Goal: Task Accomplishment & Management: Manage account settings

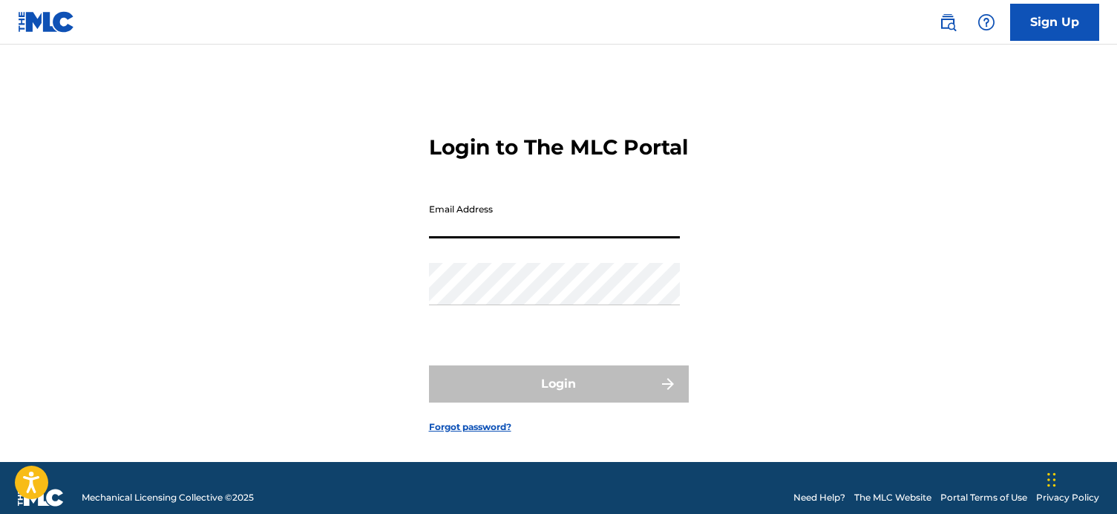
click at [540, 232] on input "Email Address" at bounding box center [554, 217] width 251 height 42
click at [547, 238] on input "Email Address" at bounding box center [554, 217] width 251 height 42
type input "b"
type input "[EMAIL_ADDRESS][DOMAIN_NAME]"
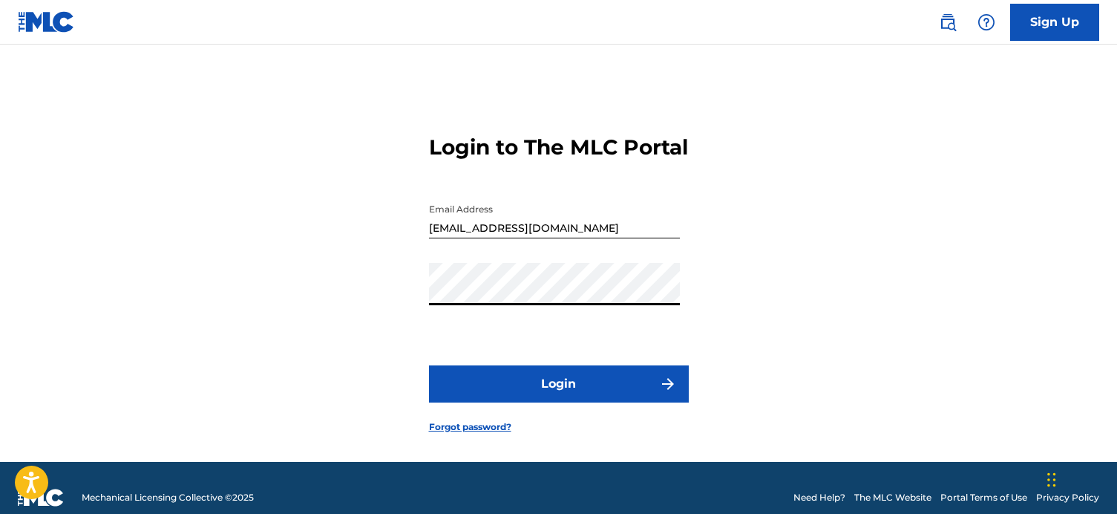
click at [573, 385] on button "Login" at bounding box center [559, 383] width 260 height 37
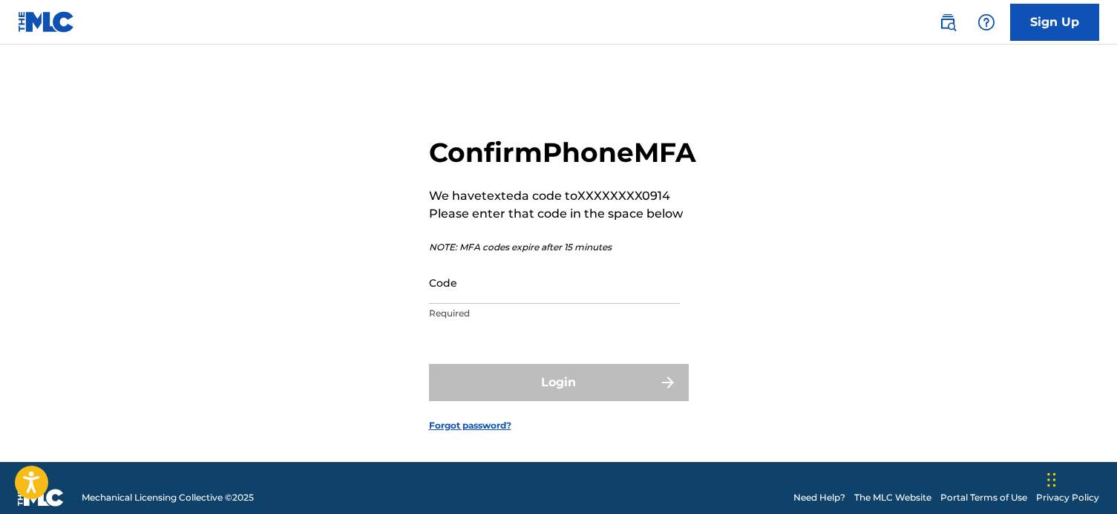
click at [577, 304] on input "Code" at bounding box center [554, 282] width 251 height 42
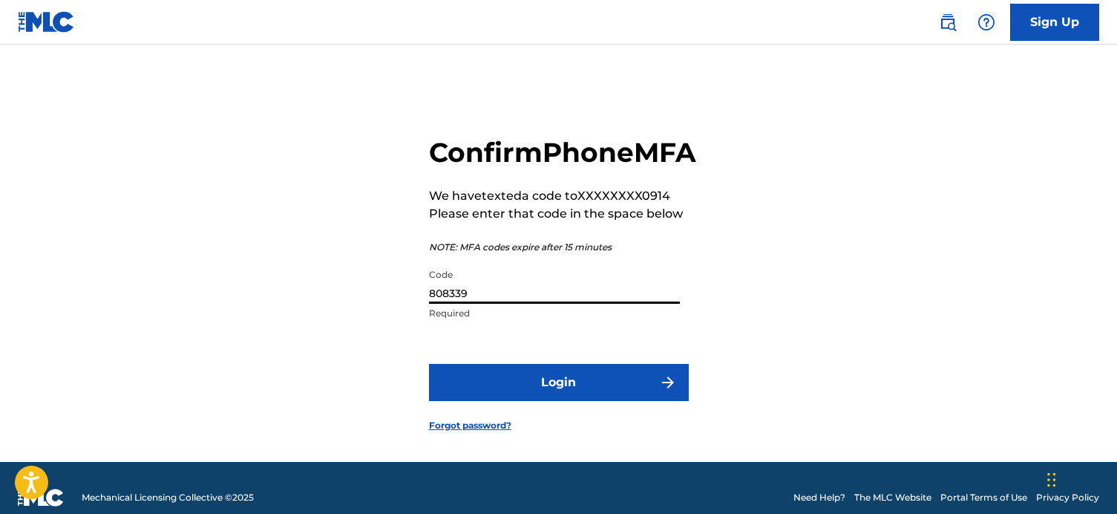
type input "808339"
click at [628, 442] on form "Confirm Phone MFA We have texted a code to XXXXXXXX0914 Please enter that code …" at bounding box center [559, 272] width 260 height 380
click at [628, 401] on button "Login" at bounding box center [559, 382] width 260 height 37
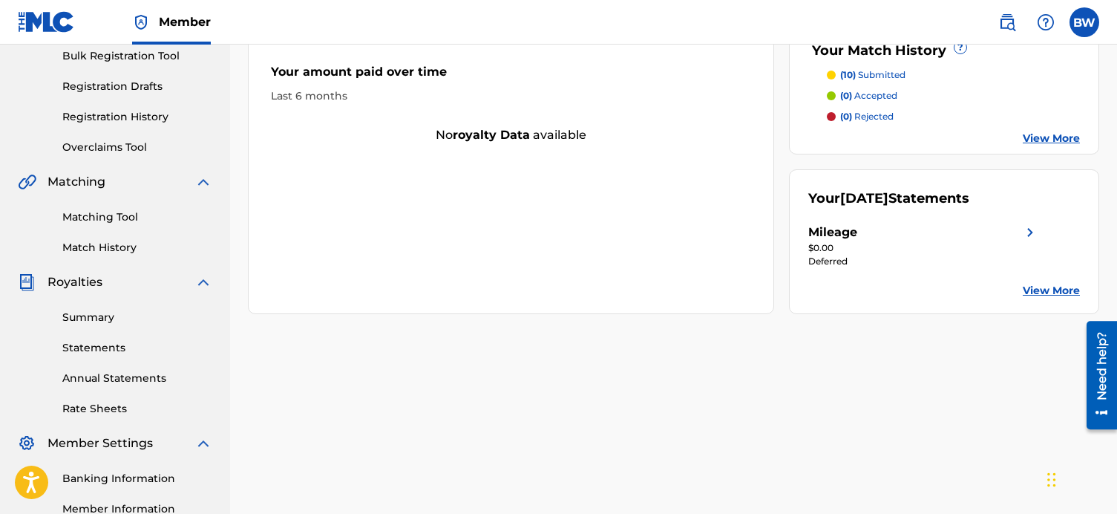
scroll to position [233, 0]
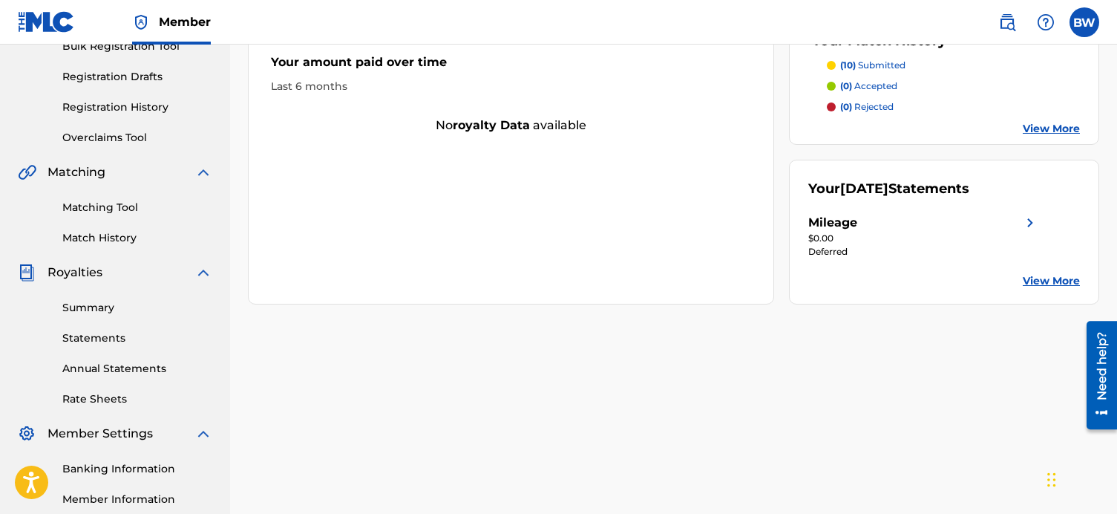
click at [122, 318] on div "Summary Statements Annual Statements Rate Sheets" at bounding box center [115, 343] width 194 height 125
click at [114, 311] on link "Summary" at bounding box center [137, 308] width 150 height 16
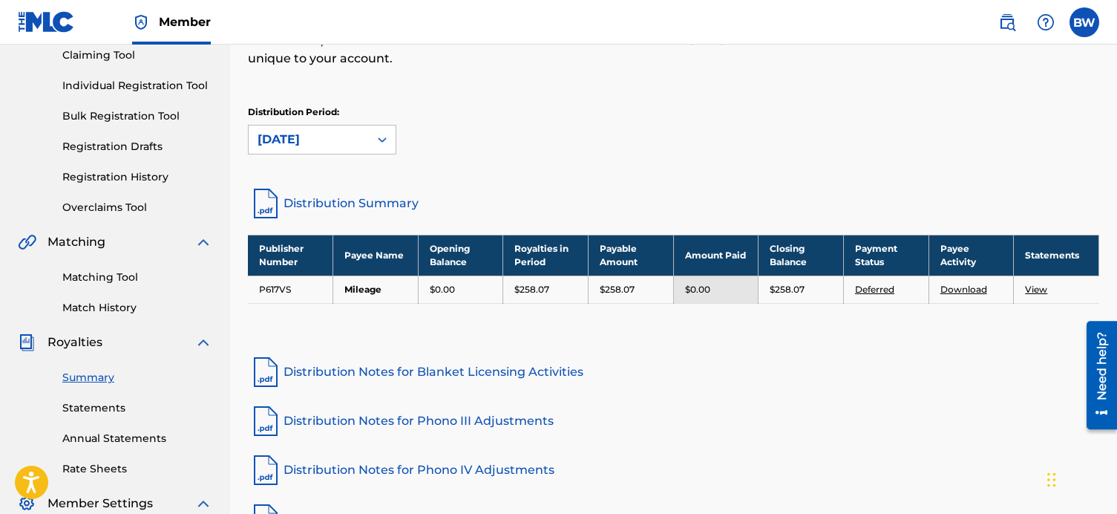
scroll to position [183, 0]
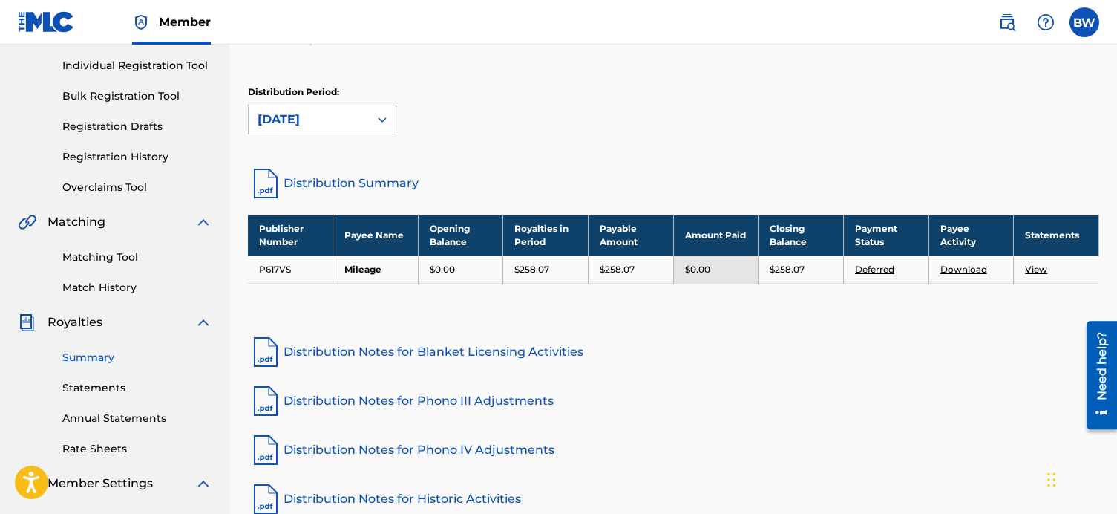
click at [869, 272] on link "Deferred" at bounding box center [874, 268] width 39 height 11
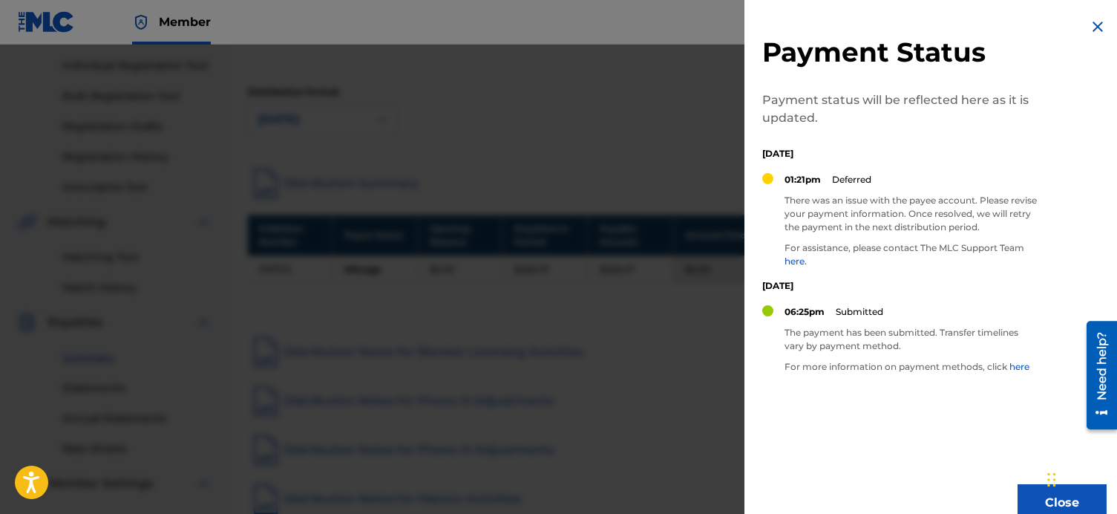
click at [592, 328] on div at bounding box center [558, 302] width 1117 height 514
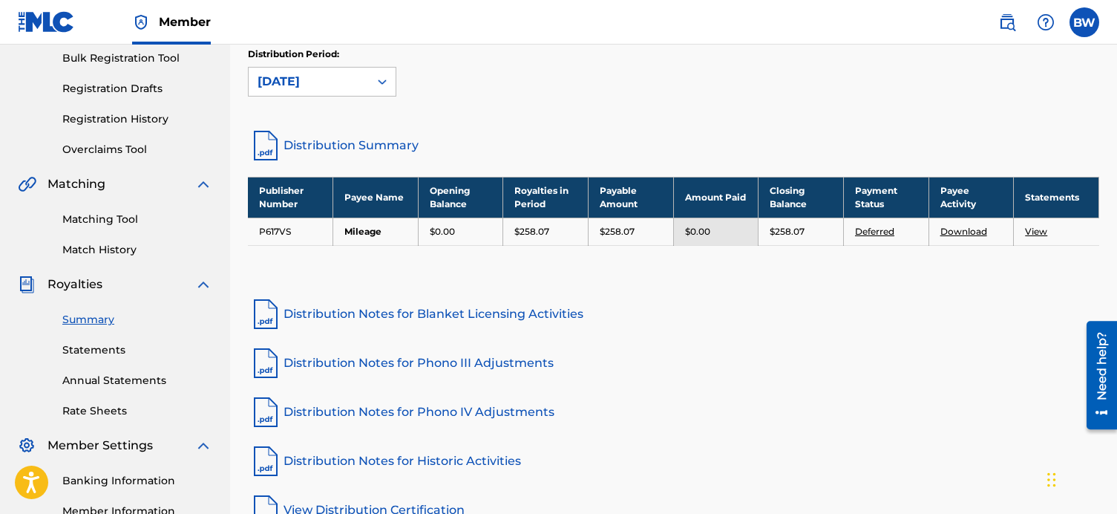
scroll to position [193, 0]
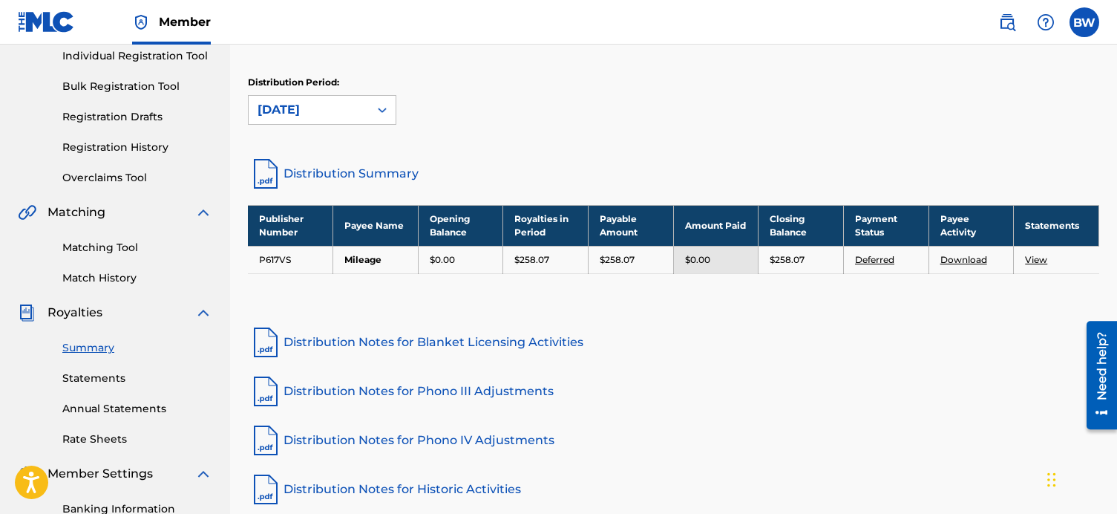
click at [344, 168] on link "Distribution Summary" at bounding box center [673, 174] width 851 height 36
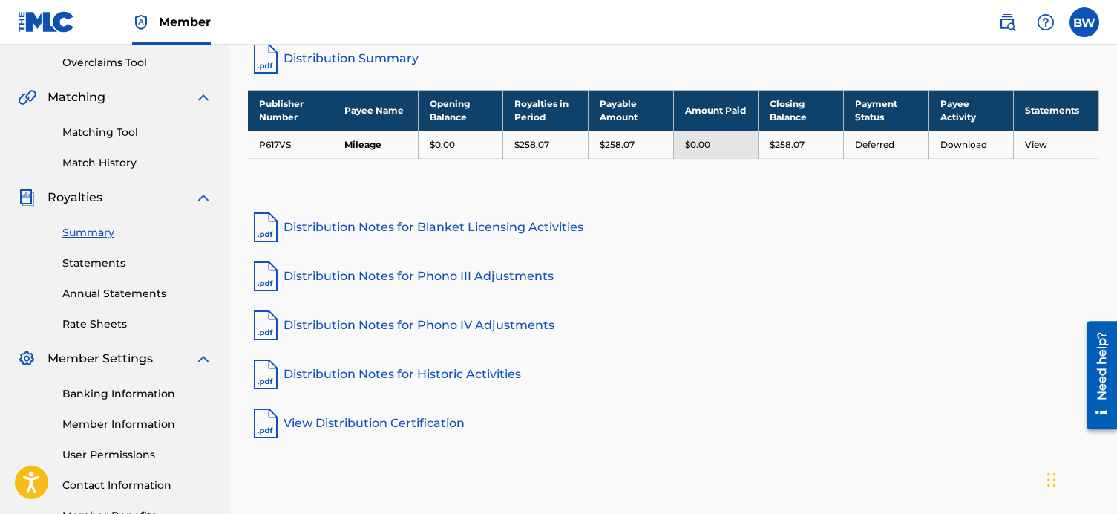
scroll to position [307, 0]
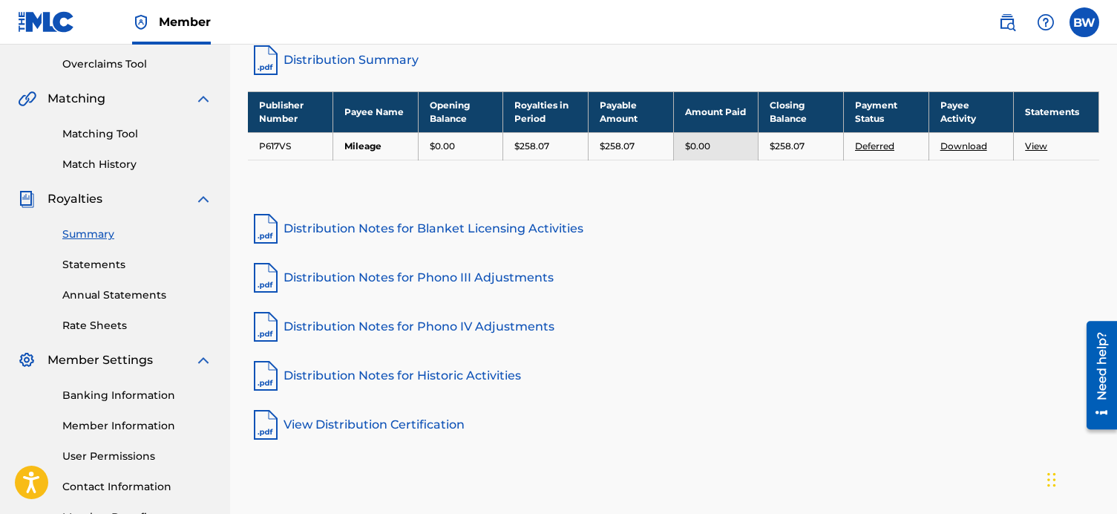
click at [123, 295] on link "Annual Statements" at bounding box center [137, 295] width 150 height 16
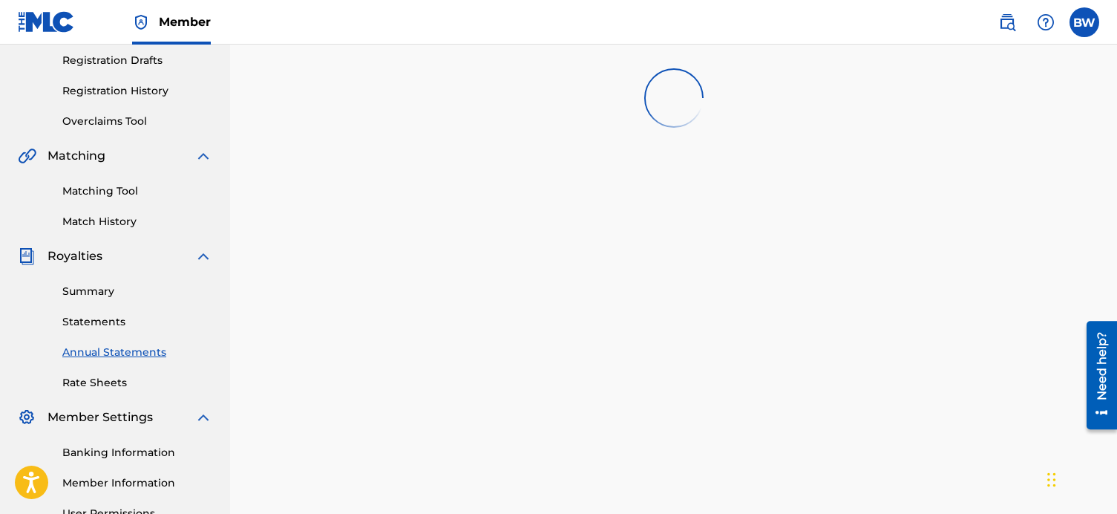
scroll to position [293, 0]
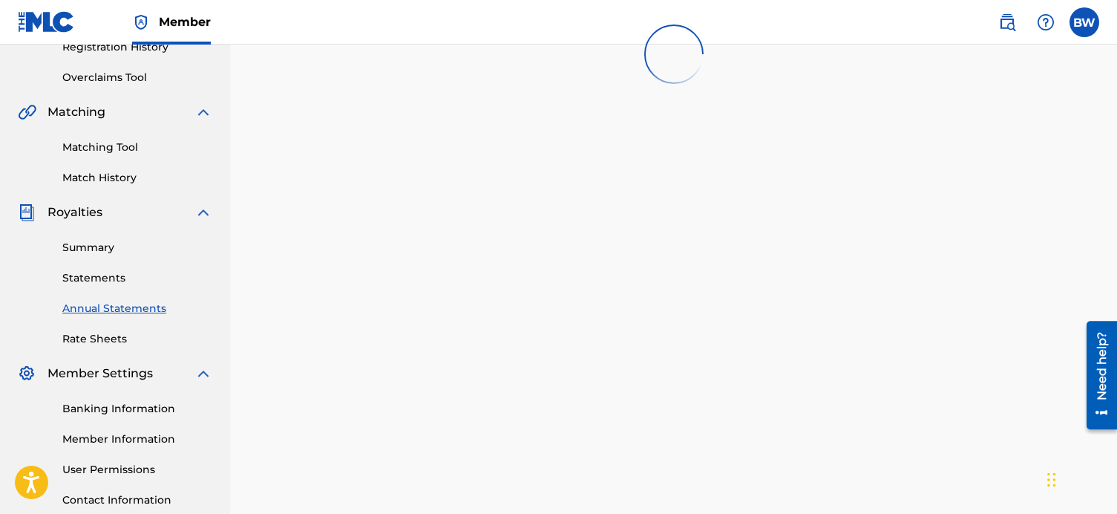
click at [105, 409] on link "Banking Information" at bounding box center [137, 409] width 150 height 16
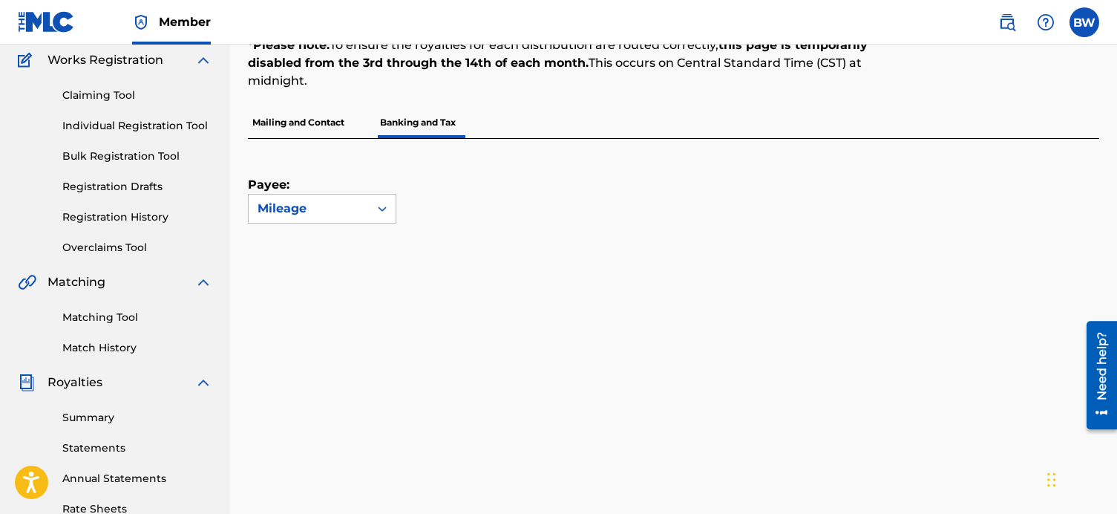
scroll to position [171, 0]
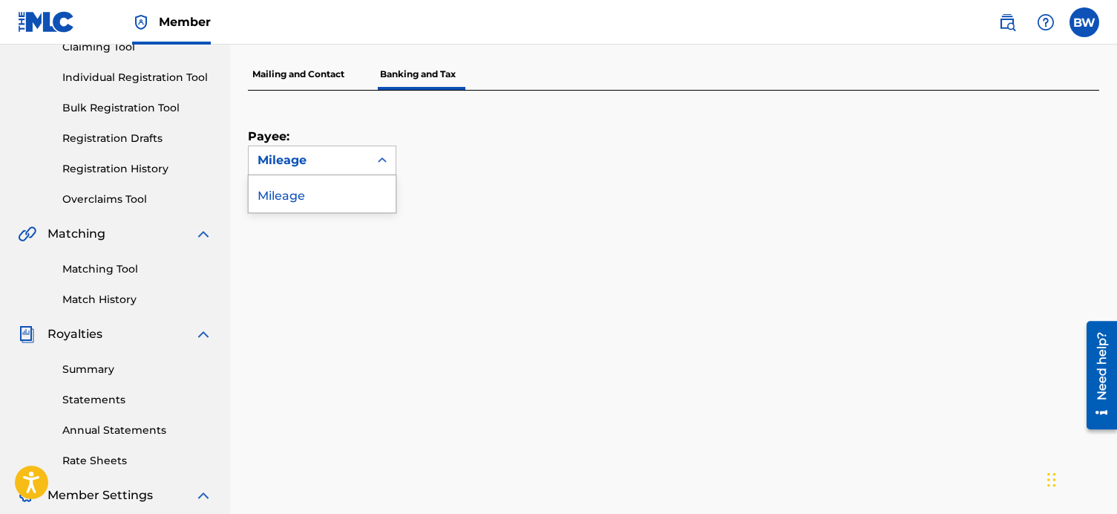
click at [333, 151] on div "Mileage" at bounding box center [309, 160] width 120 height 28
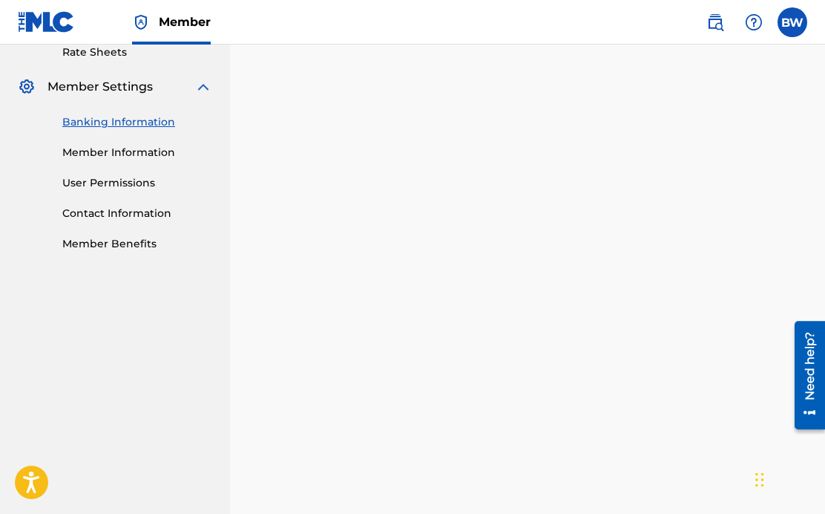
scroll to position [448, 0]
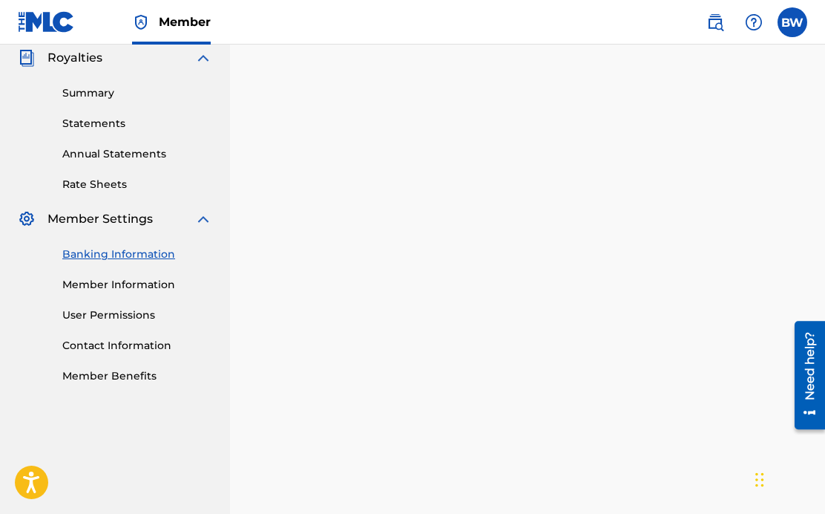
click at [122, 278] on link "Member Information" at bounding box center [137, 285] width 150 height 16
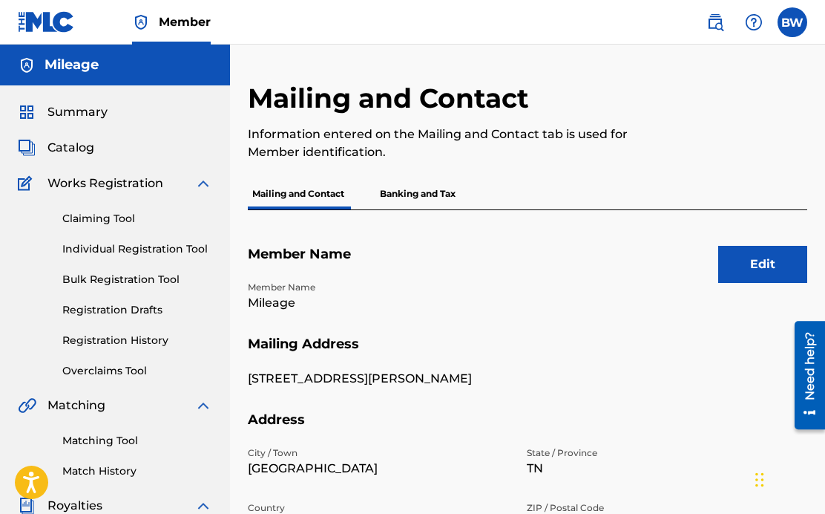
click at [727, 264] on button "Edit" at bounding box center [762, 264] width 89 height 37
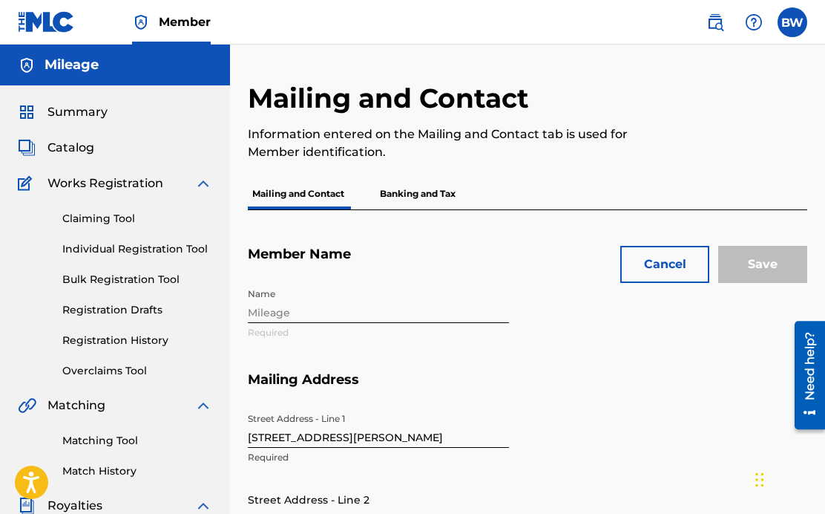
click at [399, 195] on p "Banking and Tax" at bounding box center [418, 193] width 85 height 31
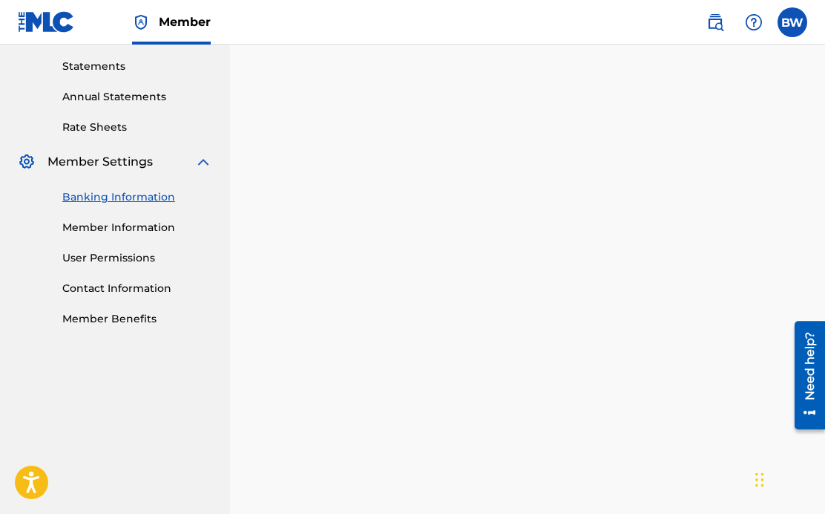
scroll to position [528, 0]
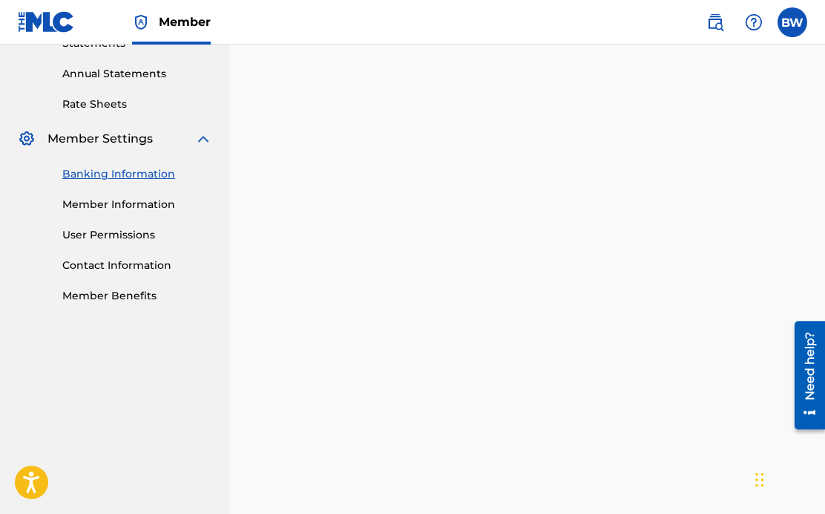
click at [123, 292] on link "Member Benefits" at bounding box center [137, 296] width 150 height 16
click at [155, 269] on link "Contact Information" at bounding box center [137, 266] width 150 height 16
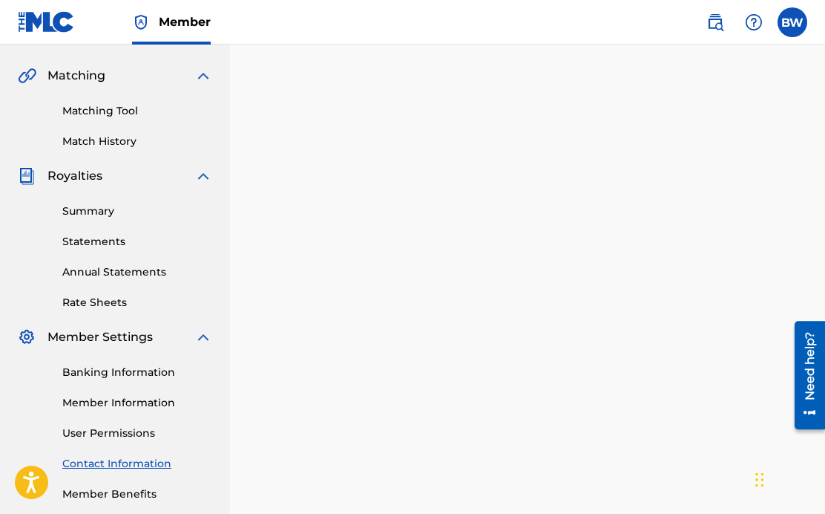
scroll to position [407, 0]
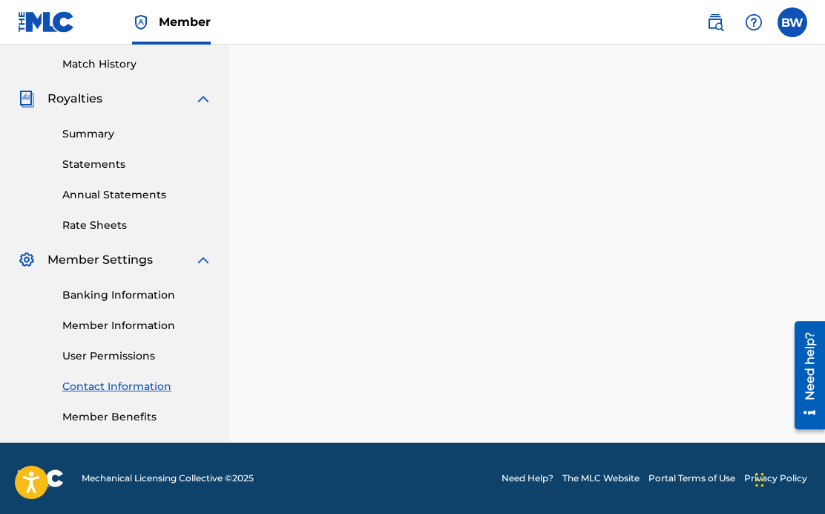
click at [131, 358] on link "User Permissions" at bounding box center [137, 356] width 150 height 16
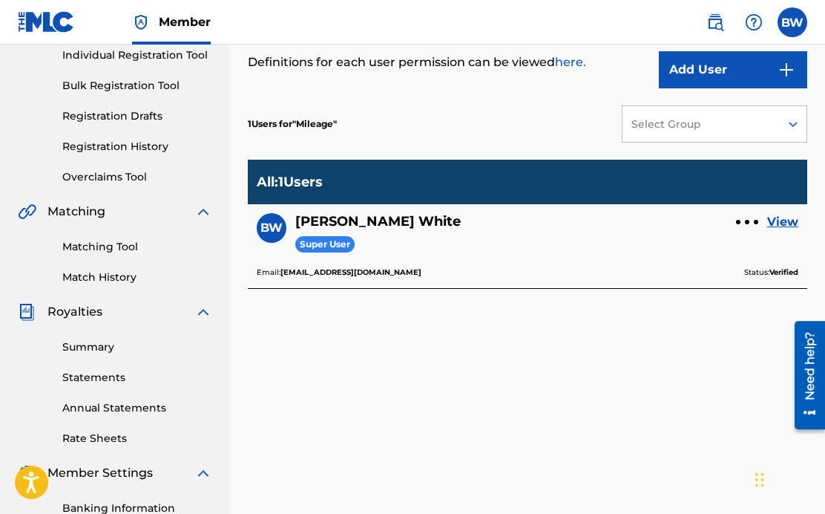
scroll to position [281, 0]
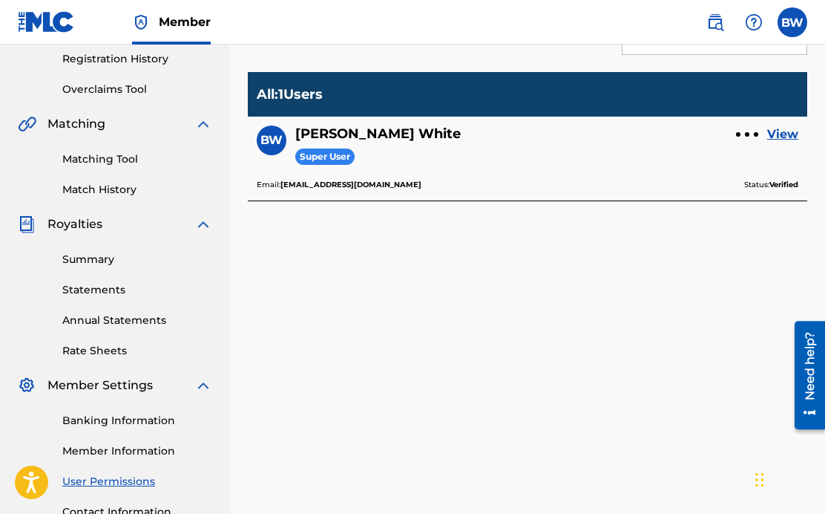
click at [340, 148] on span "Super User" at bounding box center [324, 156] width 59 height 17
click at [780, 134] on link "View" at bounding box center [782, 134] width 31 height 18
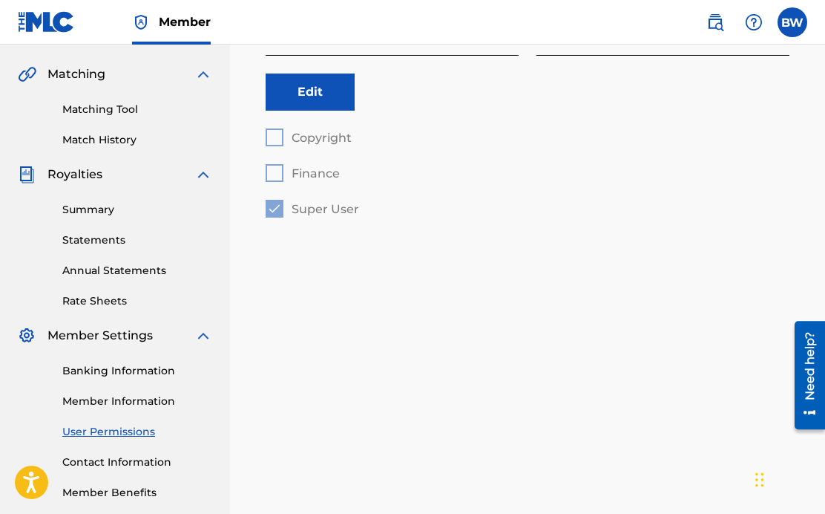
scroll to position [407, 0]
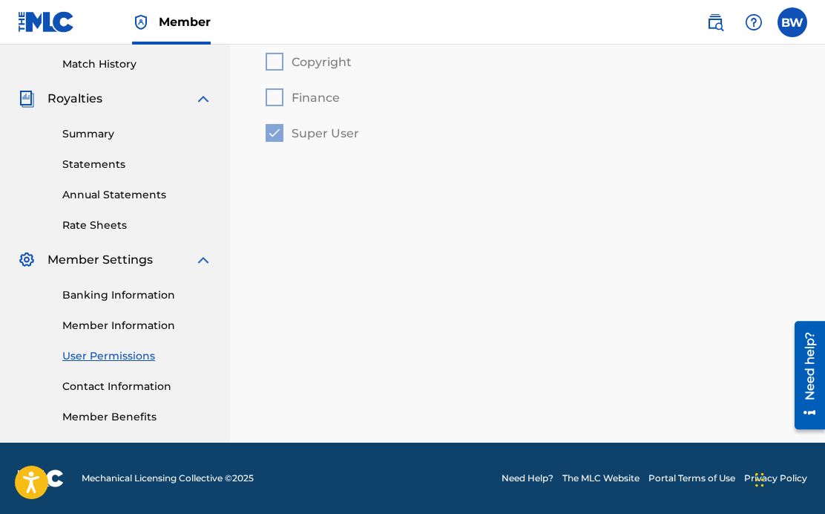
click at [138, 316] on div "Banking Information Member Information User Permissions Contact Information Mem…" at bounding box center [115, 347] width 194 height 156
click at [138, 327] on link "Member Information" at bounding box center [137, 326] width 150 height 16
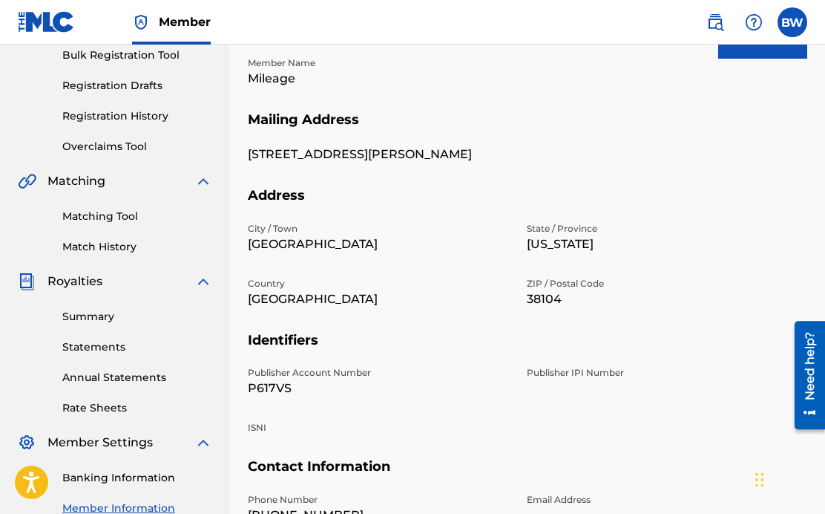
scroll to position [246, 0]
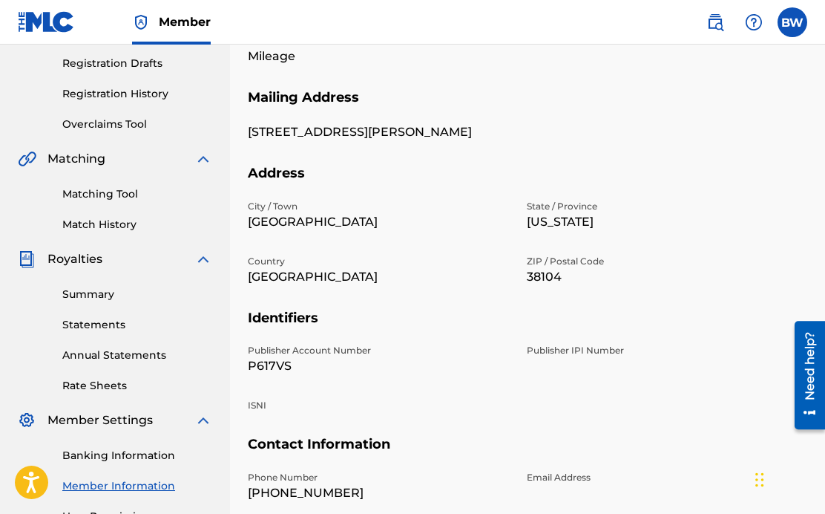
click at [134, 422] on span "Member Settings" at bounding box center [100, 420] width 105 height 18
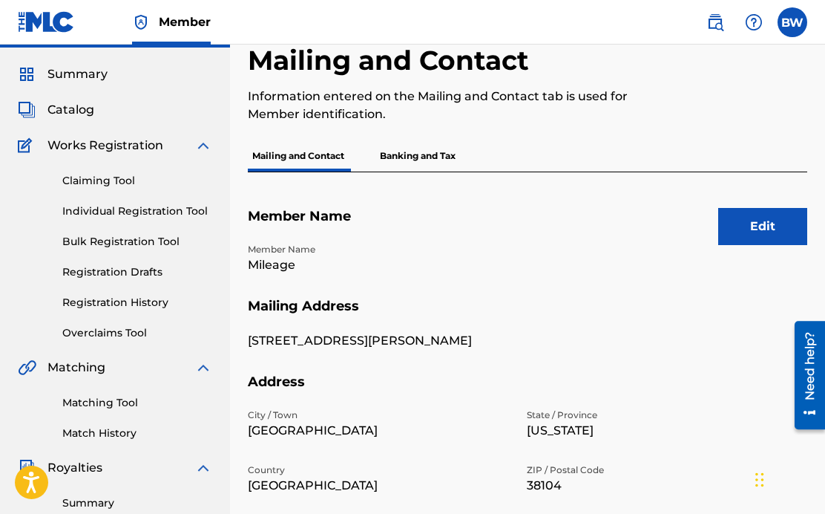
scroll to position [33, 0]
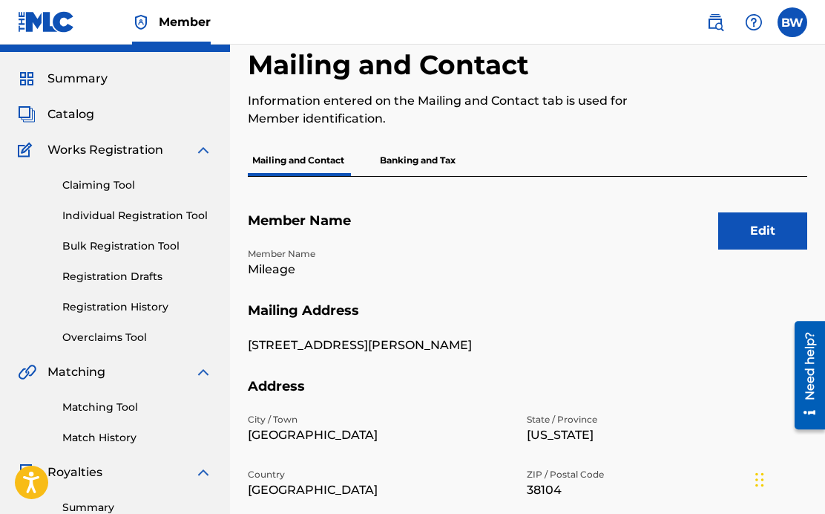
click at [398, 162] on p "Banking and Tax" at bounding box center [418, 160] width 85 height 31
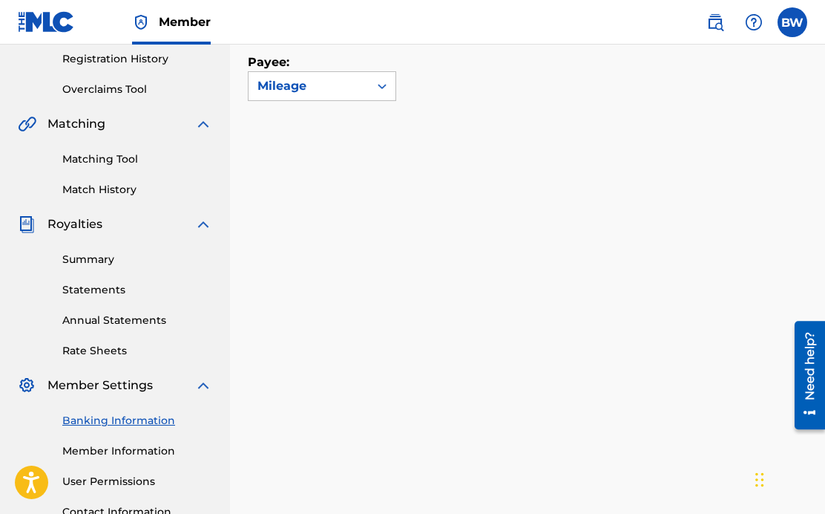
scroll to position [271, 0]
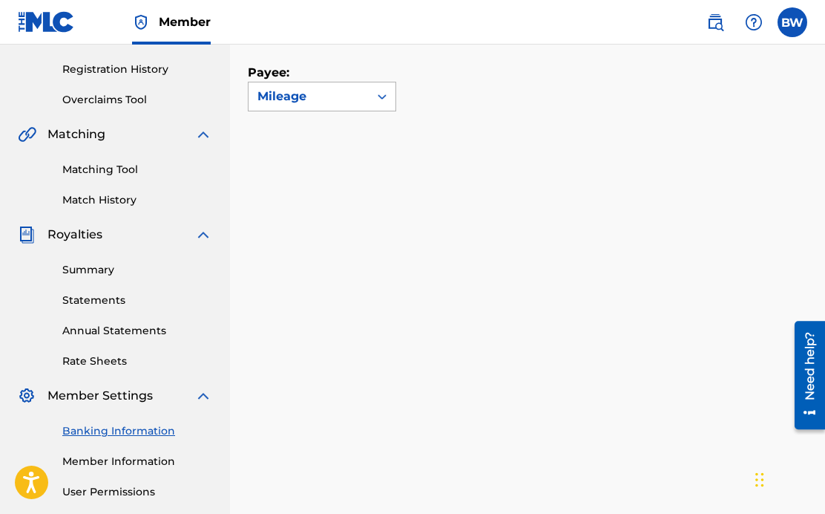
click at [307, 101] on div "Mileage" at bounding box center [309, 97] width 102 height 18
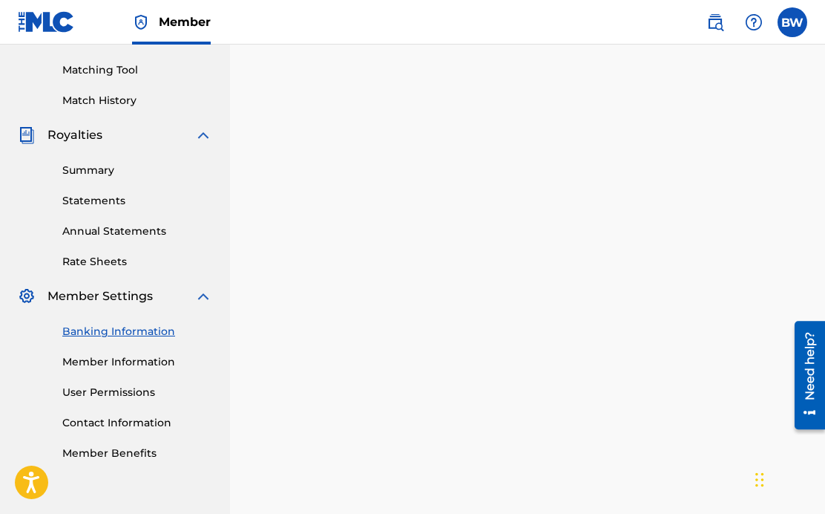
scroll to position [363, 0]
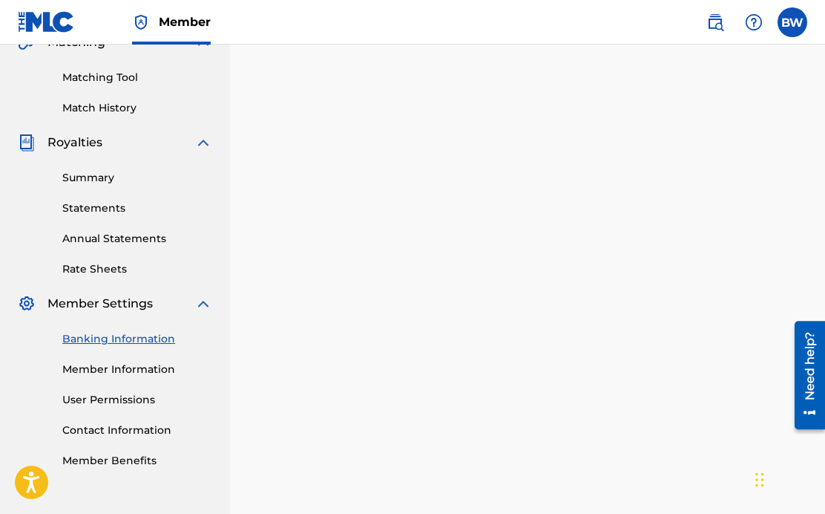
click at [788, 24] on label at bounding box center [793, 22] width 30 height 30
click at [793, 22] on input "BW [PERSON_NAME] [EMAIL_ADDRESS][DOMAIN_NAME] Notification Preferences Profile …" at bounding box center [793, 22] width 0 height 0
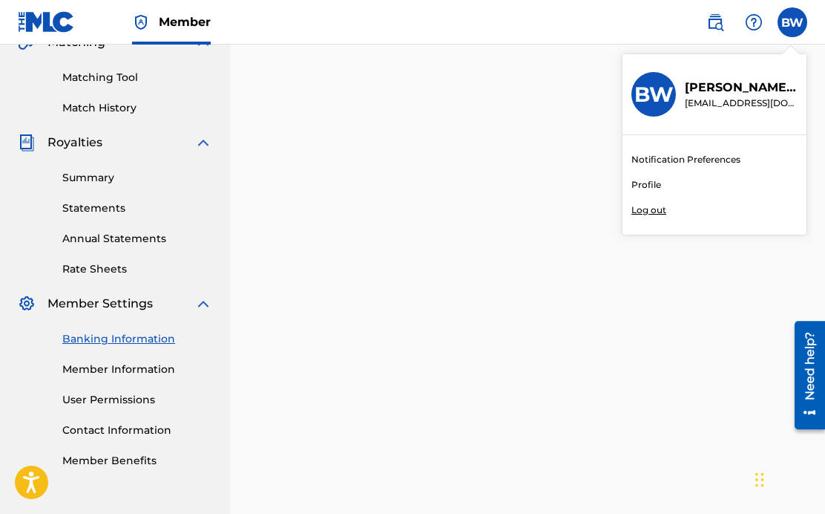
click at [649, 184] on link "Profile" at bounding box center [647, 184] width 30 height 13
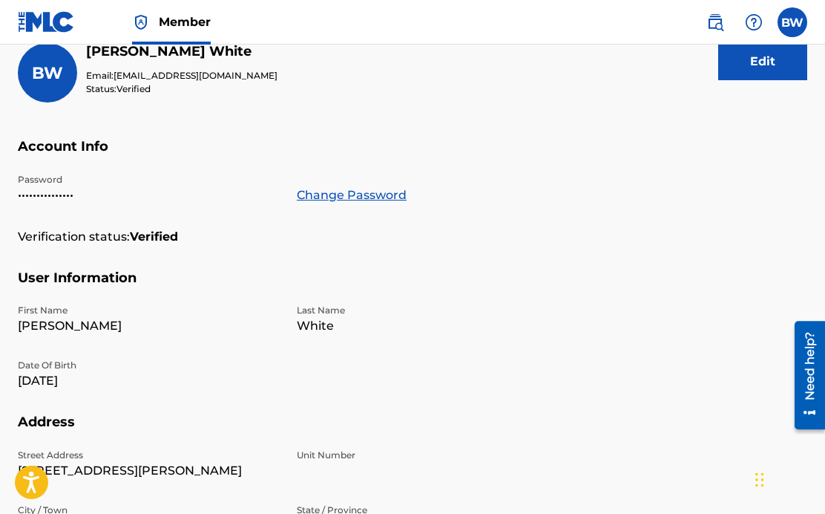
scroll to position [12, 0]
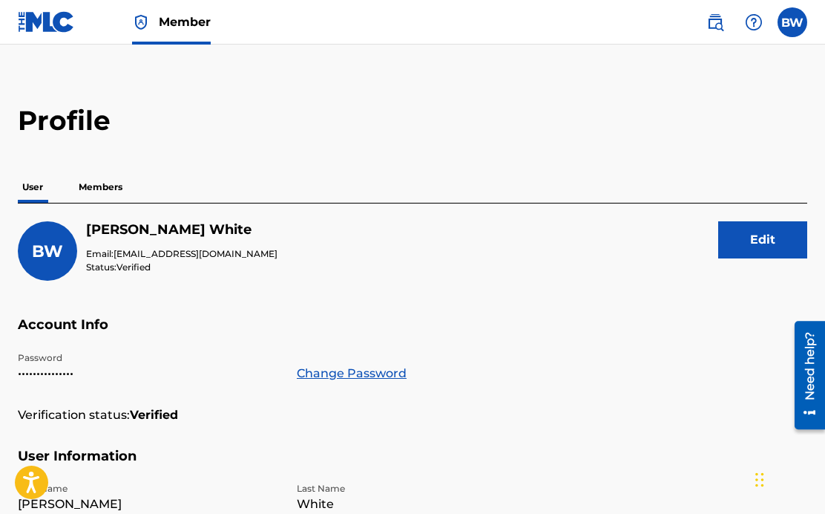
click at [758, 252] on button "Edit" at bounding box center [762, 239] width 89 height 37
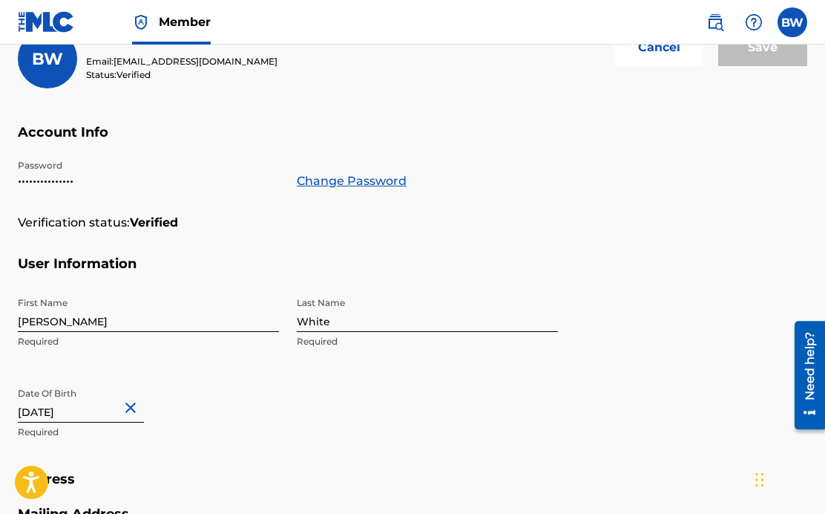
scroll to position [0, 0]
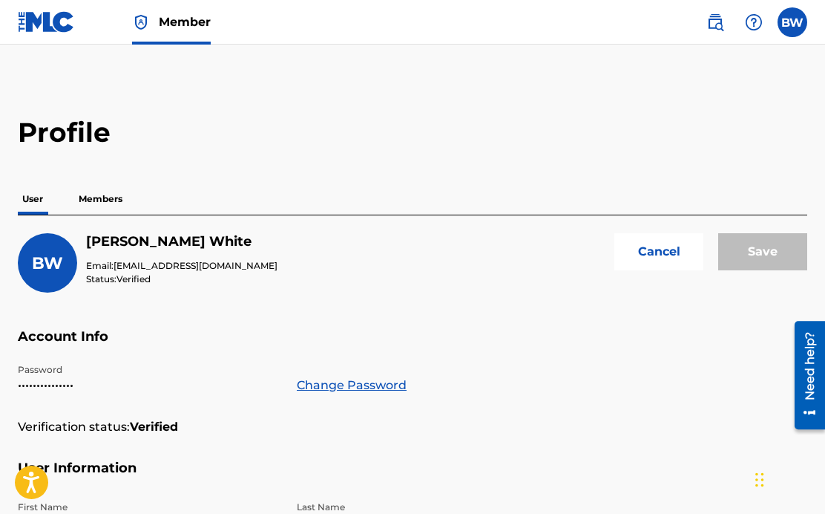
click at [99, 199] on p "Members" at bounding box center [100, 198] width 53 height 31
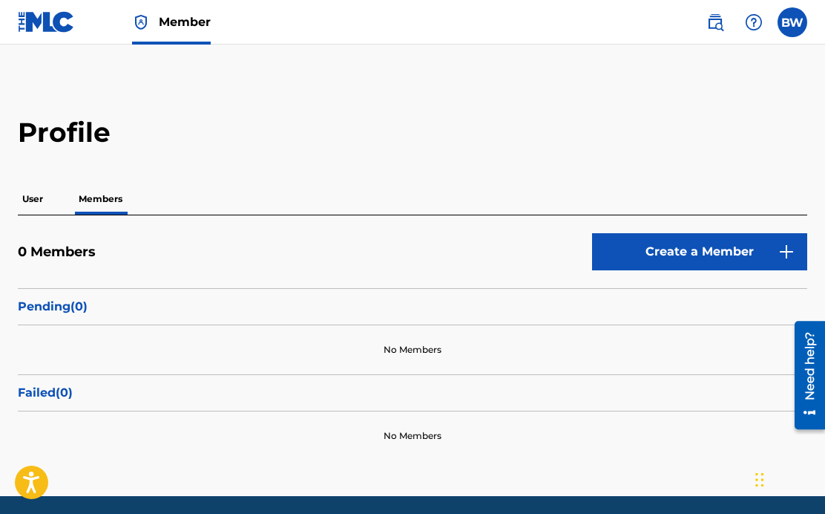
click at [40, 207] on p "User" at bounding box center [33, 198] width 30 height 31
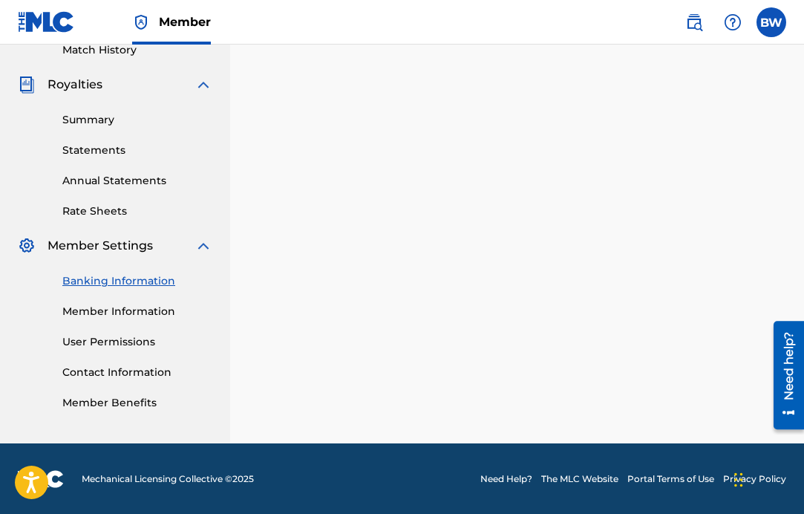
scroll to position [407, 0]
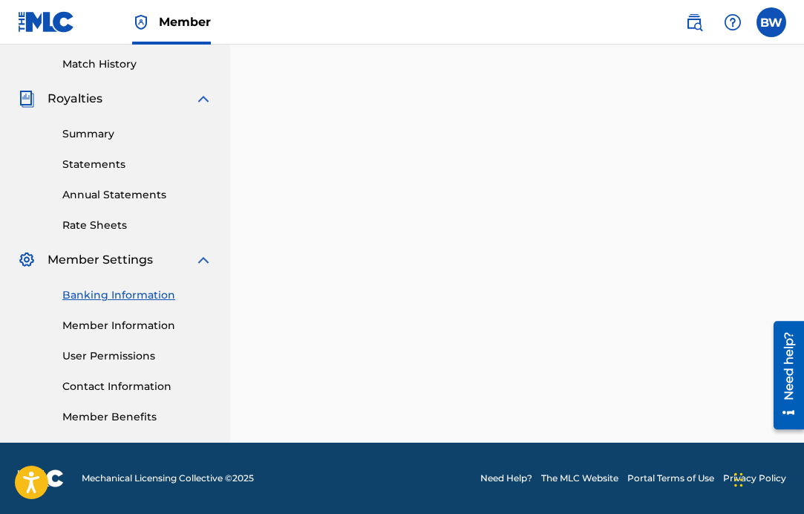
click at [133, 292] on link "Banking Information" at bounding box center [137, 295] width 150 height 16
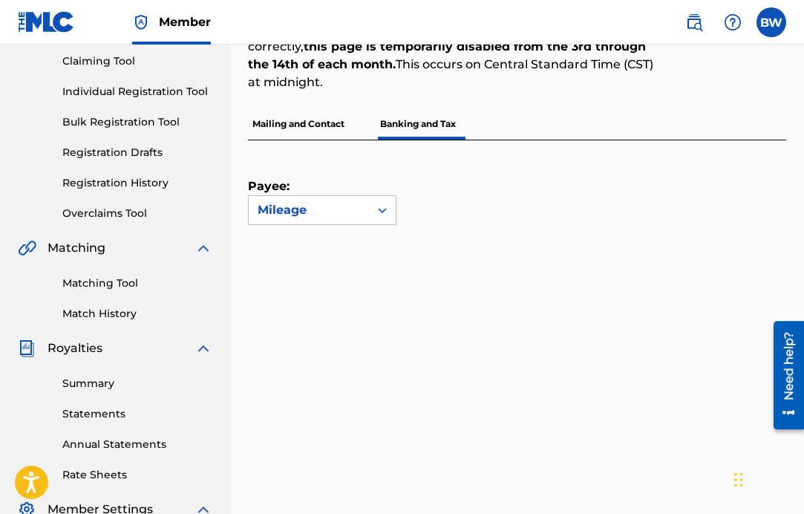
scroll to position [91, 0]
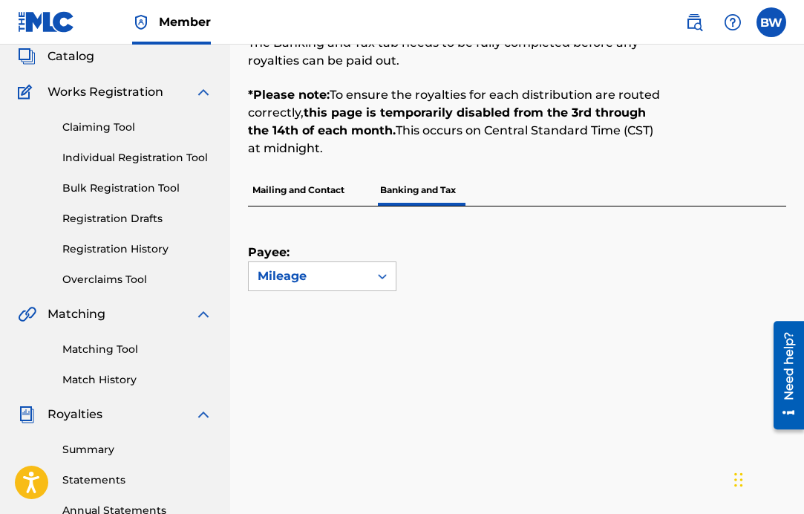
click at [297, 188] on p "Mailing and Contact" at bounding box center [298, 189] width 101 height 31
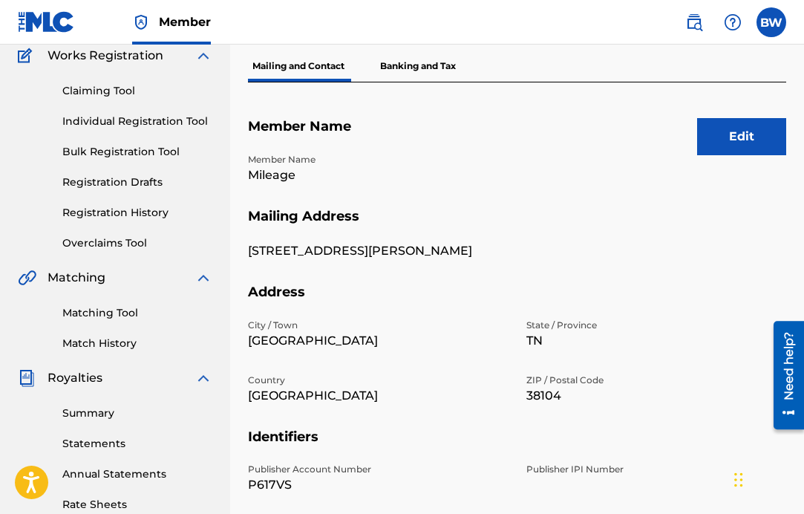
scroll to position [95, 0]
